Goal: Navigation & Orientation: Find specific page/section

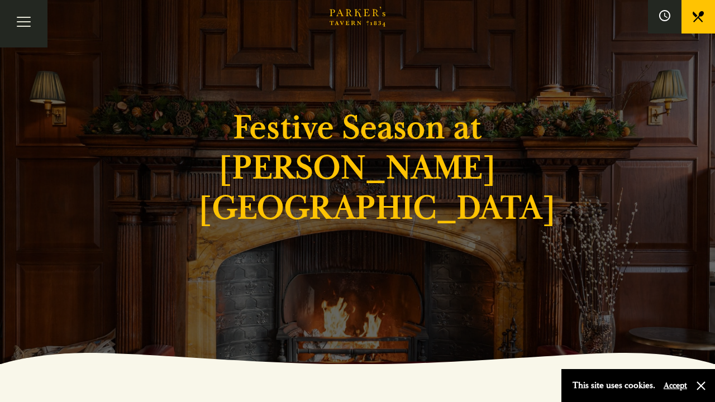
scroll to position [39, 0]
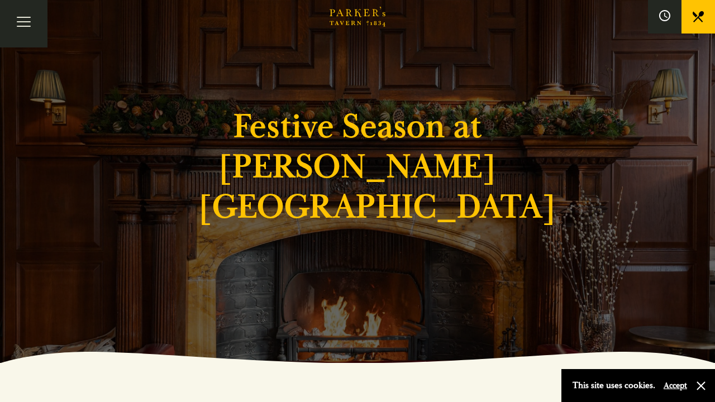
click at [671, 387] on button "Accept" at bounding box center [675, 385] width 23 height 11
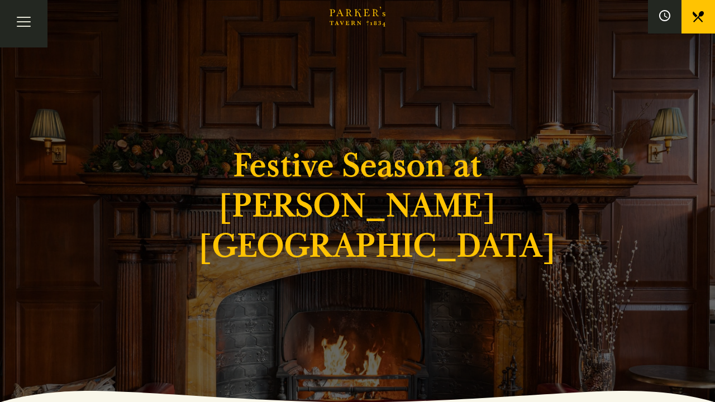
scroll to position [0, 0]
click at [26, 24] on button "Toggle navigation" at bounding box center [23, 23] width 47 height 47
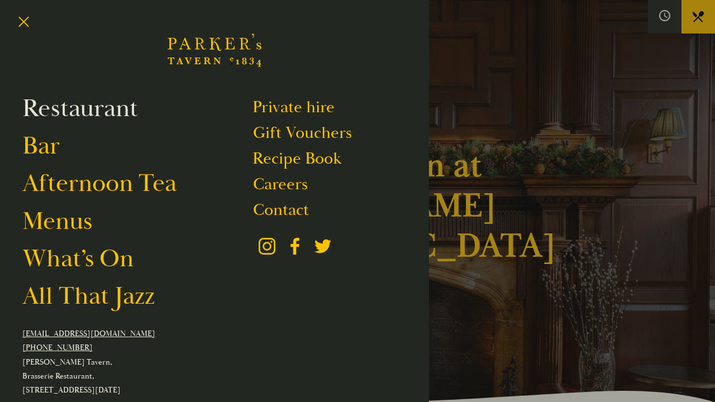
click at [81, 108] on link "Restaurant" at bounding box center [80, 108] width 116 height 31
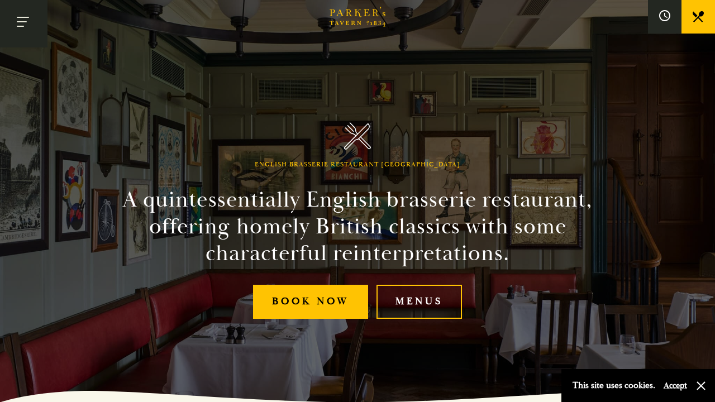
click at [26, 22] on button "Toggle navigation" at bounding box center [23, 23] width 47 height 47
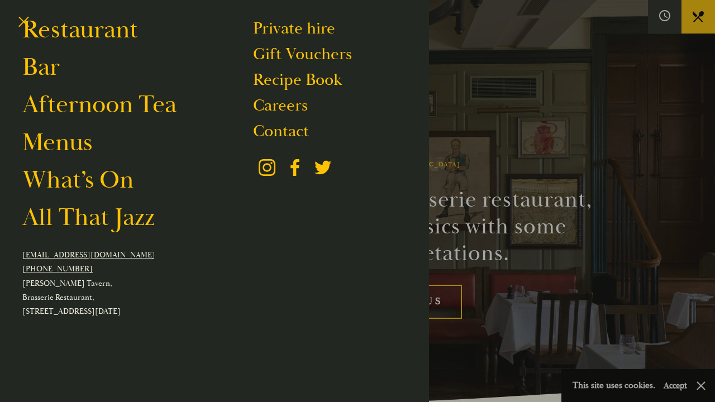
scroll to position [85, 0]
click at [292, 124] on link "Contact" at bounding box center [281, 131] width 56 height 21
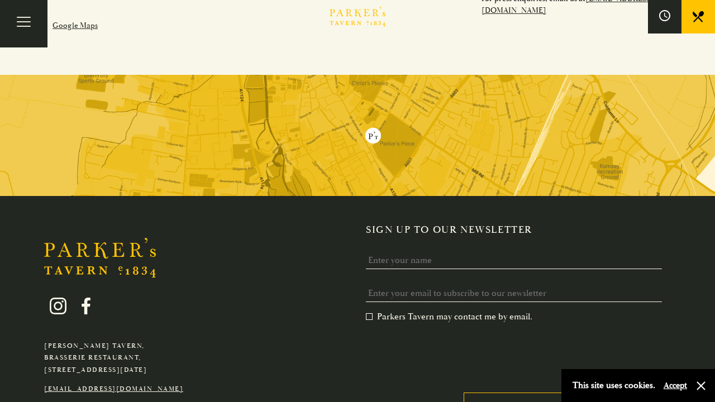
scroll to position [581, 0]
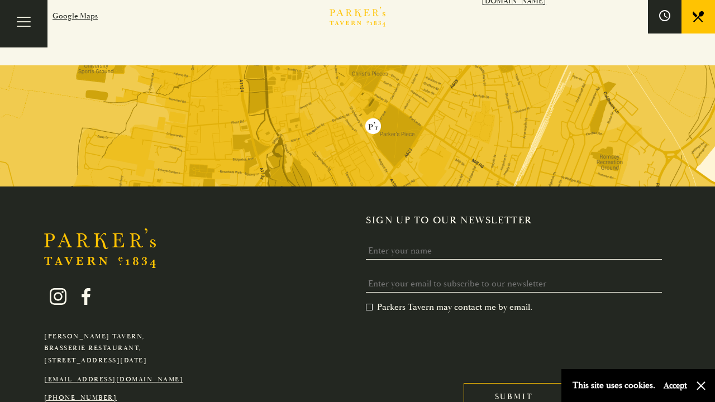
click at [327, 135] on img at bounding box center [357, 125] width 715 height 121
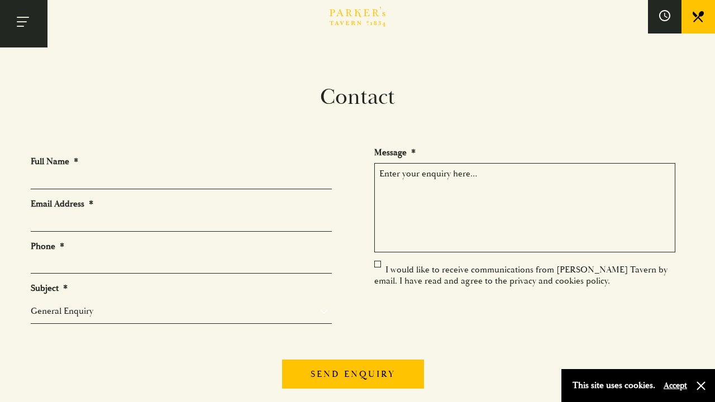
scroll to position [0, 0]
click at [25, 24] on button "Toggle navigation" at bounding box center [23, 23] width 47 height 47
